Goal: Navigation & Orientation: Find specific page/section

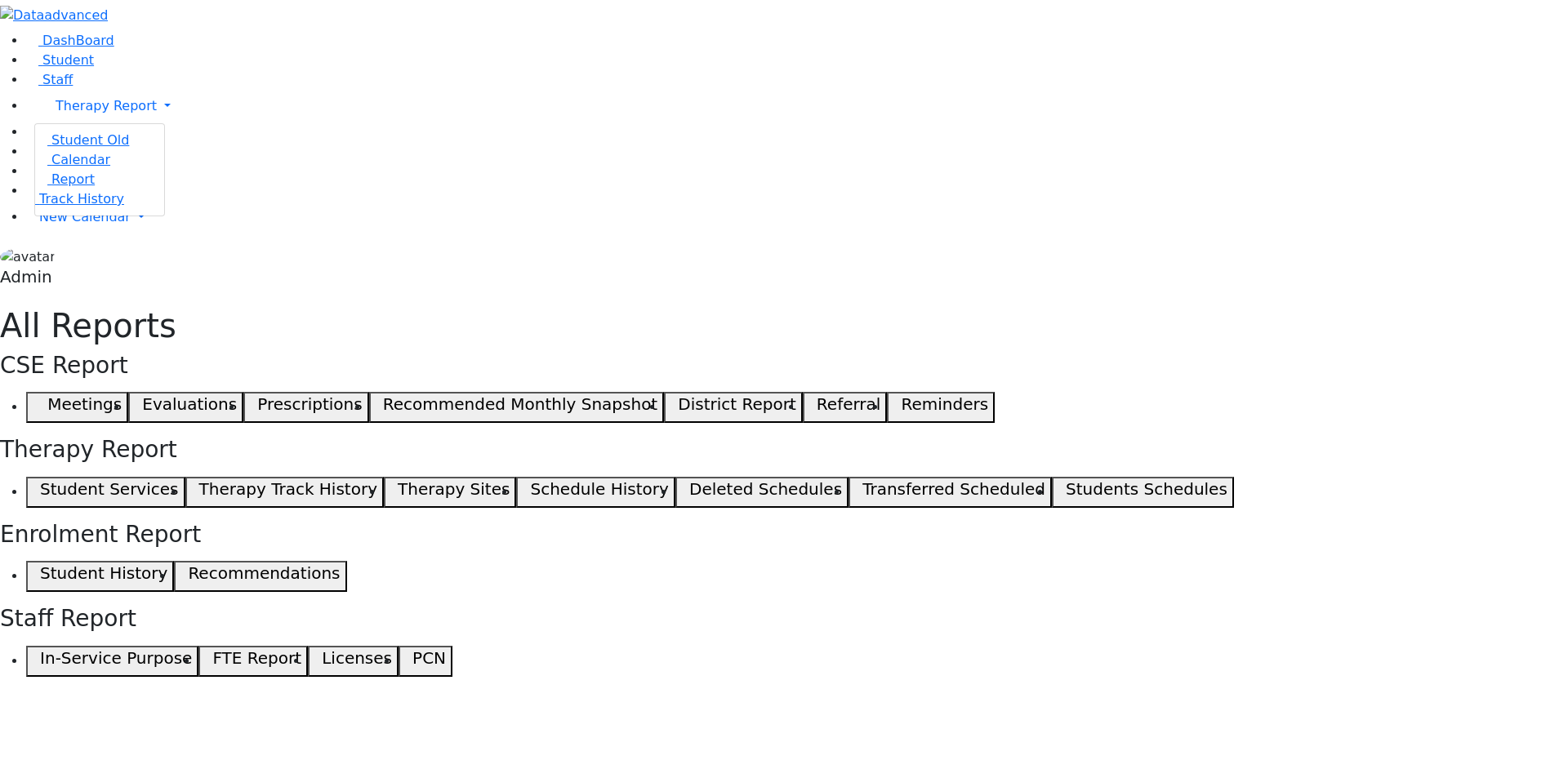
click at [239, 677] on div "DashBoard Student Staff Therapy Report Student Old Calendar Report Admin" at bounding box center [784, 339] width 1568 height 677
click at [74, 113] on span "Therapy Report" at bounding box center [106, 106] width 101 height 15
click at [74, 148] on span "Student Old" at bounding box center [91, 140] width 77 height 15
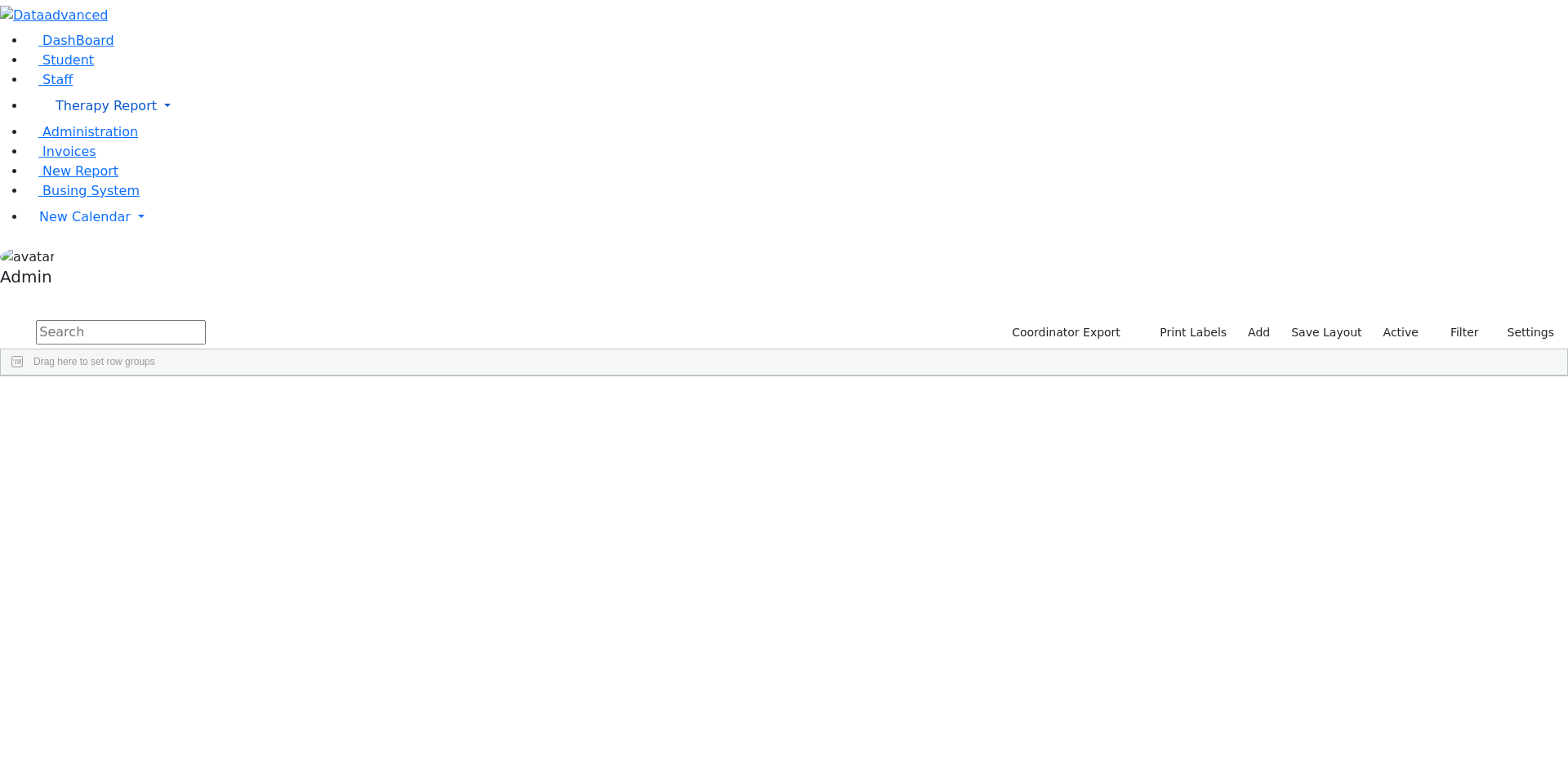
click at [153, 123] on link "Therapy Report" at bounding box center [797, 106] width 1543 height 33
click at [85, 148] on span "Student Old" at bounding box center [91, 140] width 77 height 15
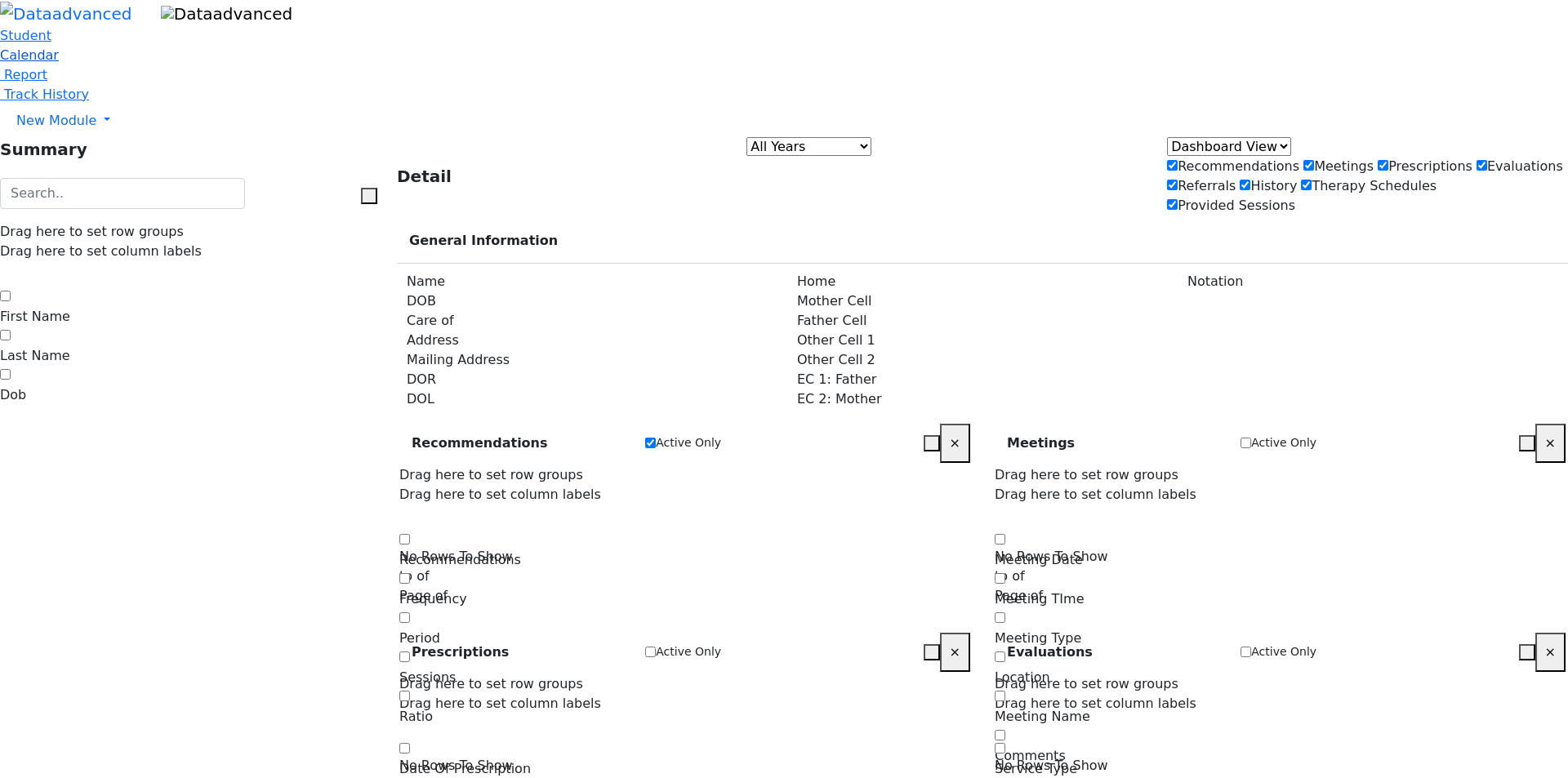
click at [58, 63] on span "Calendar" at bounding box center [29, 55] width 58 height 15
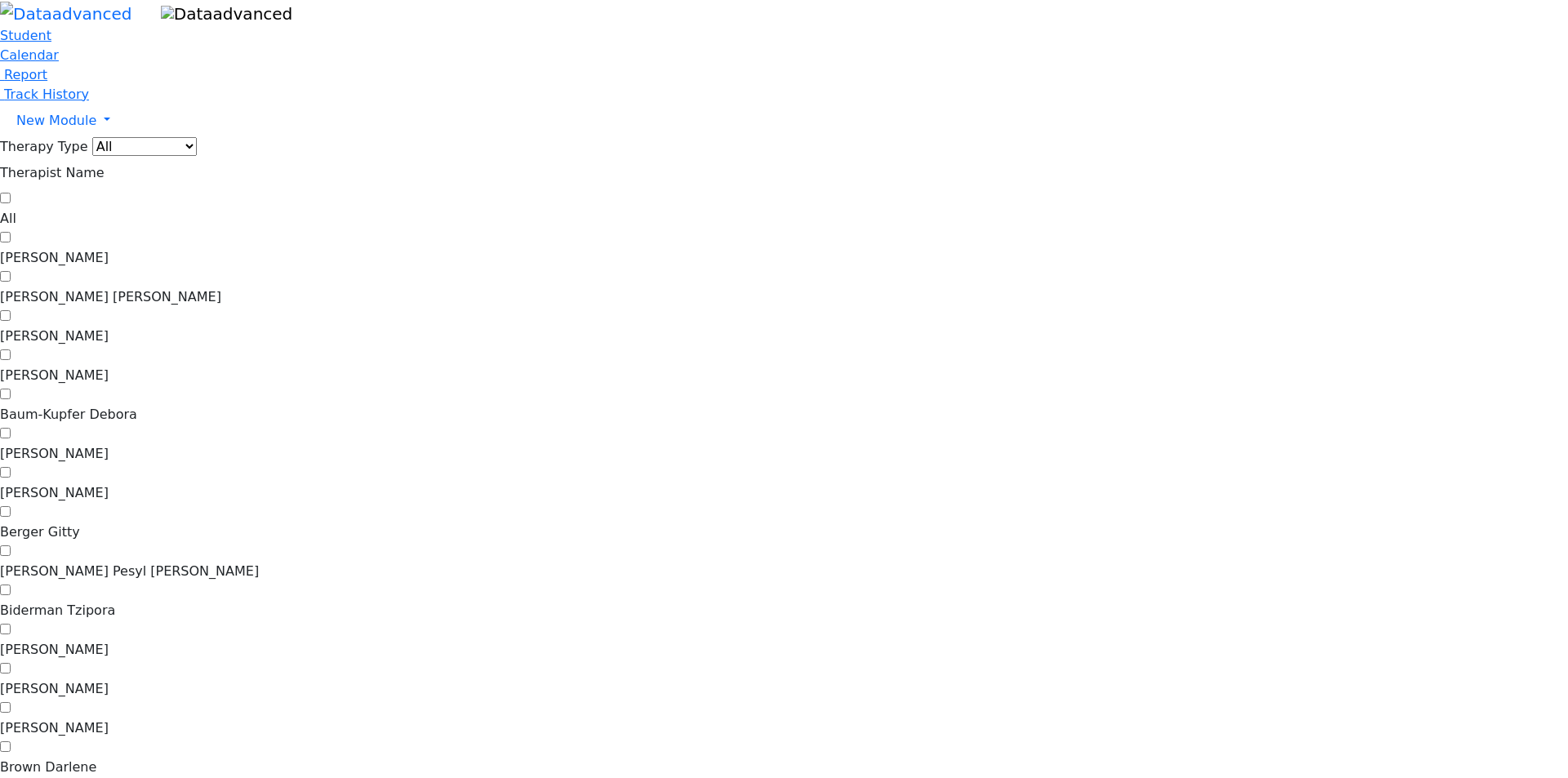
click at [197, 137] on select "All Psych Hearing Vision Speech Physical Occupational" at bounding box center [144, 146] width 105 height 19
click at [52, 43] on span "Student" at bounding box center [25, 35] width 52 height 15
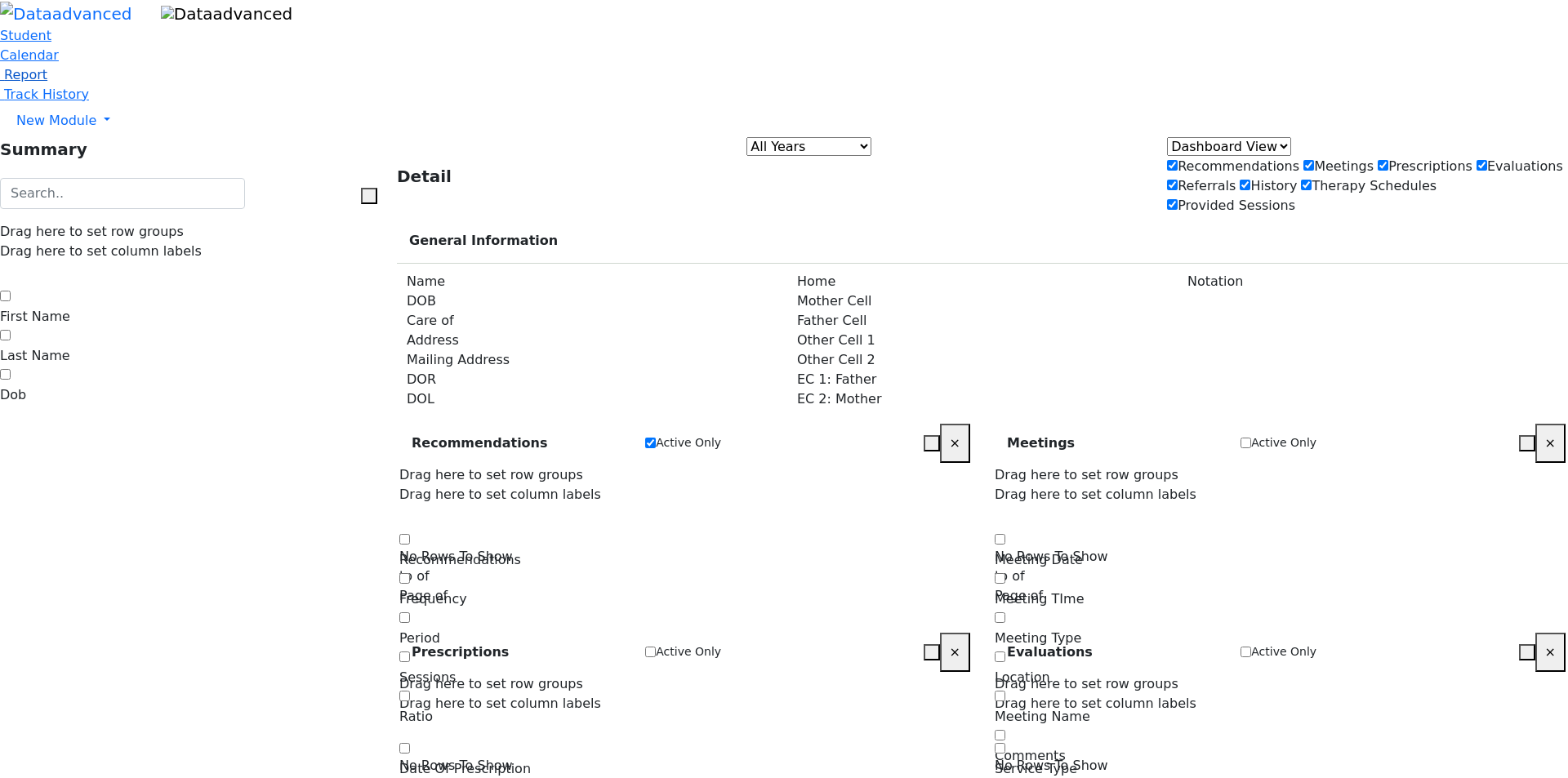
click at [47, 82] on span "Report" at bounding box center [25, 74] width 43 height 15
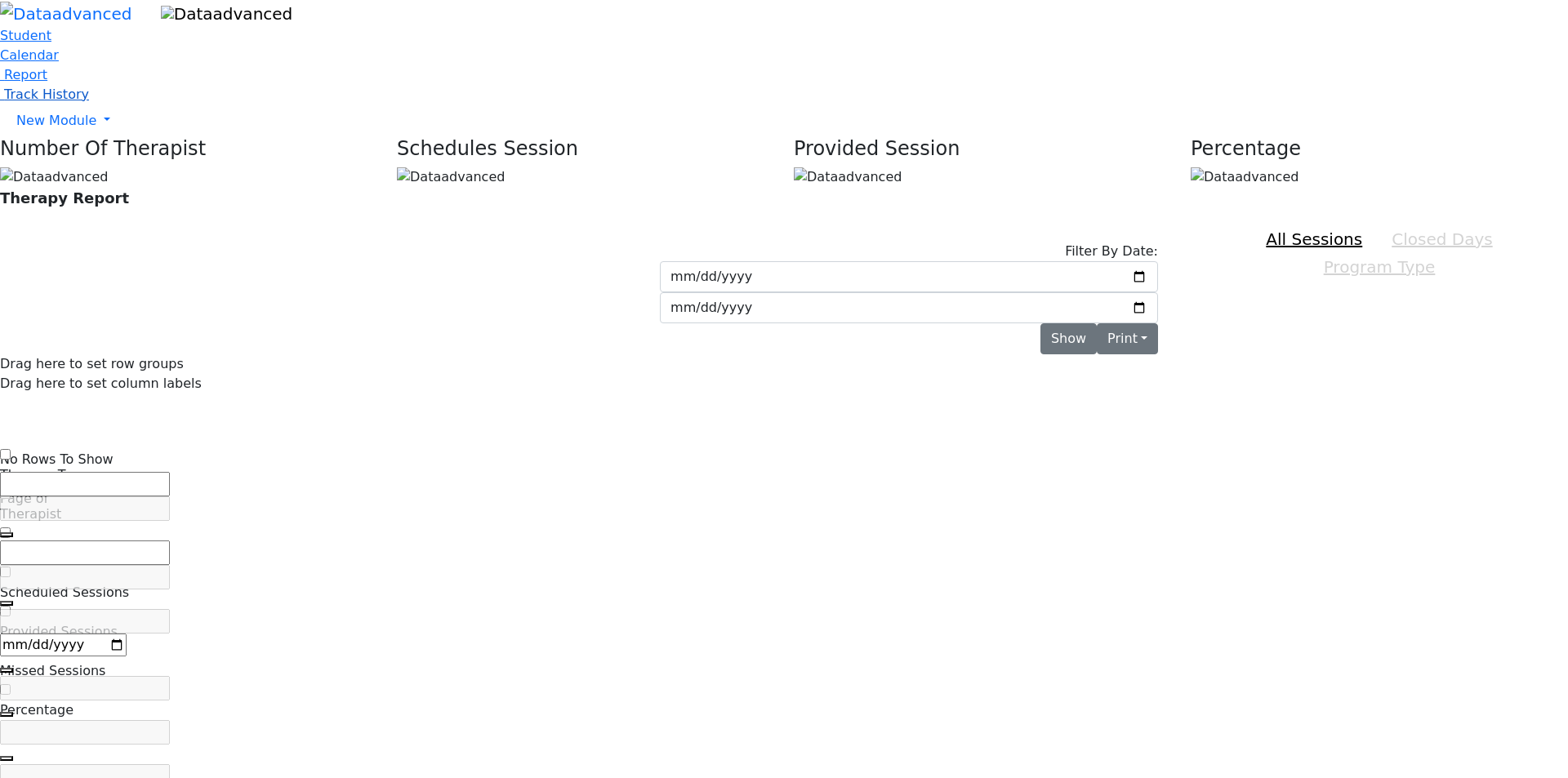
click at [77, 102] on span "Track History" at bounding box center [46, 94] width 85 height 15
click at [89, 102] on span "Track History" at bounding box center [46, 94] width 85 height 15
click at [94, 128] on span "New Module" at bounding box center [56, 120] width 80 height 15
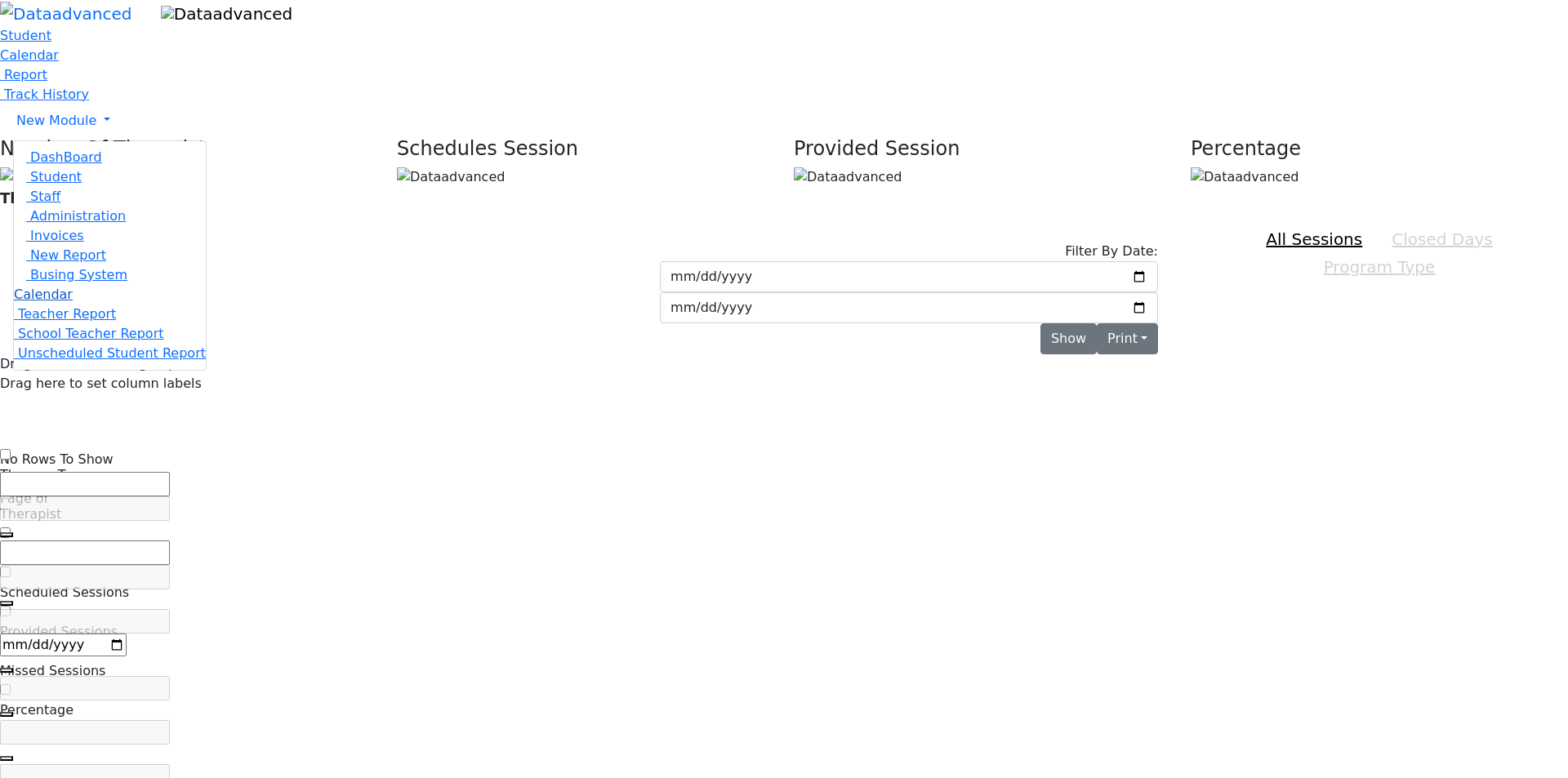
click at [73, 302] on span "Calendar" at bounding box center [43, 294] width 58 height 15
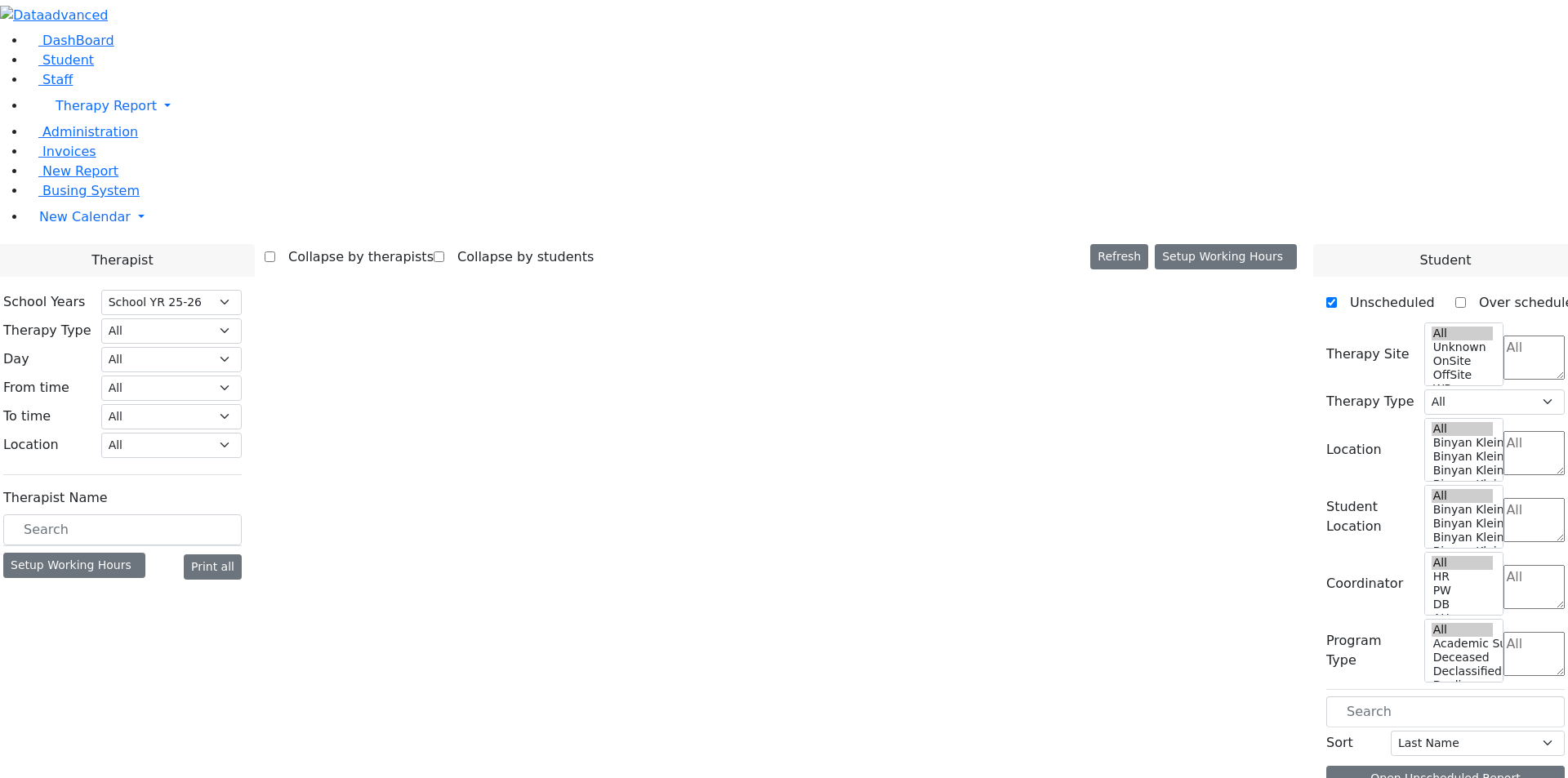
select select "212"
